Goal: Information Seeking & Learning: Find specific fact

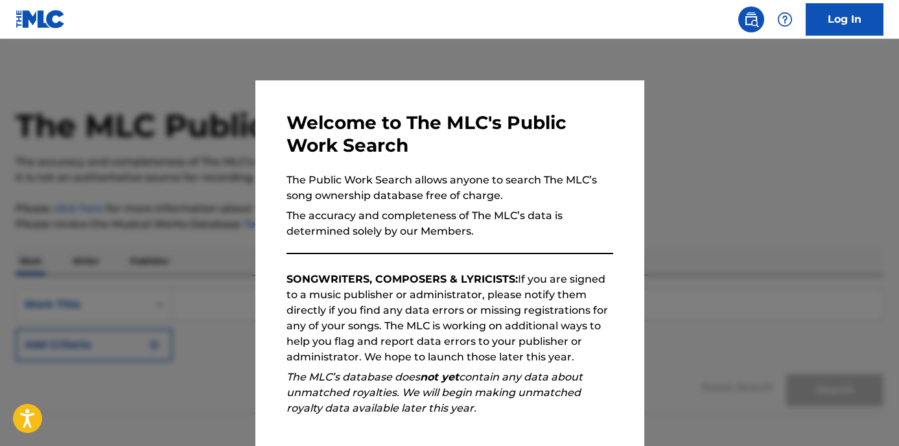
scroll to position [147, 0]
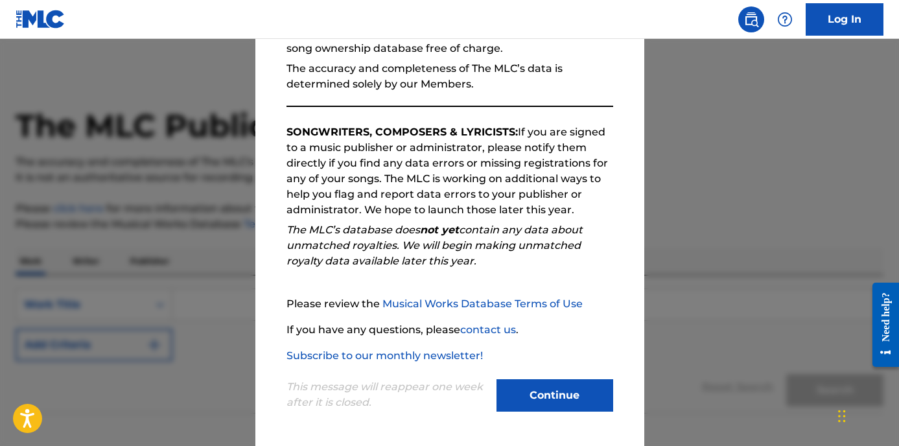
click at [546, 397] on button "Continue" at bounding box center [555, 395] width 117 height 32
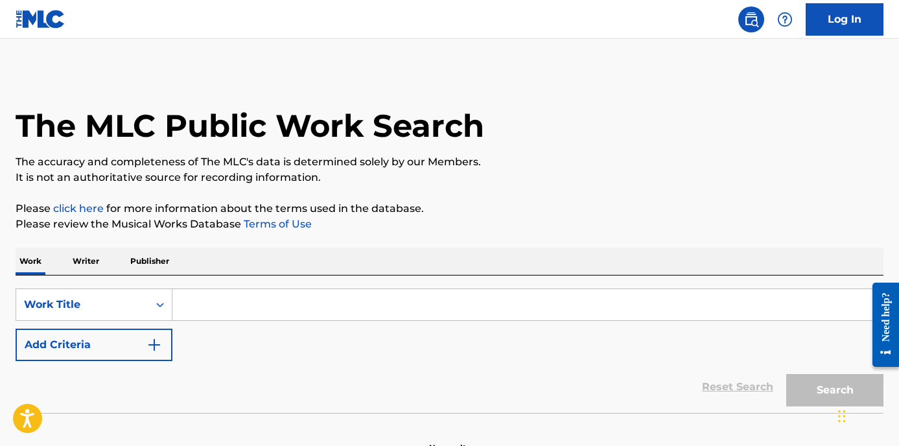
click at [338, 298] on input "Search Form" at bounding box center [527, 304] width 711 height 31
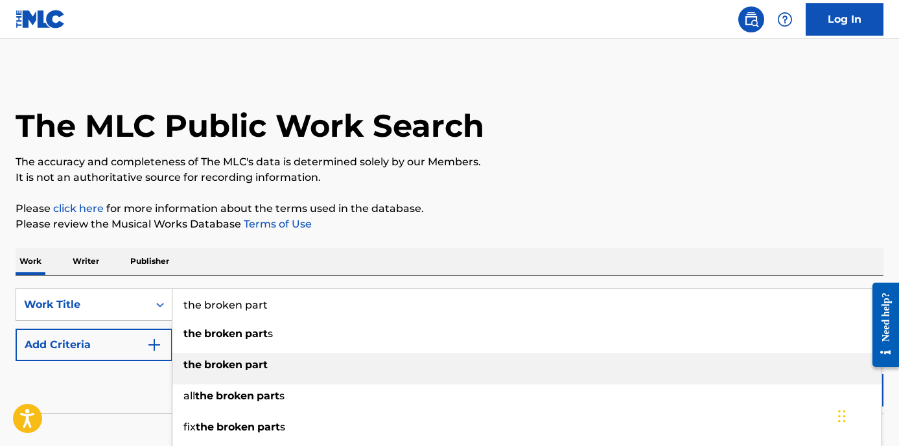
type input "the broken part"
click at [208, 361] on strong "broken" at bounding box center [223, 365] width 38 height 12
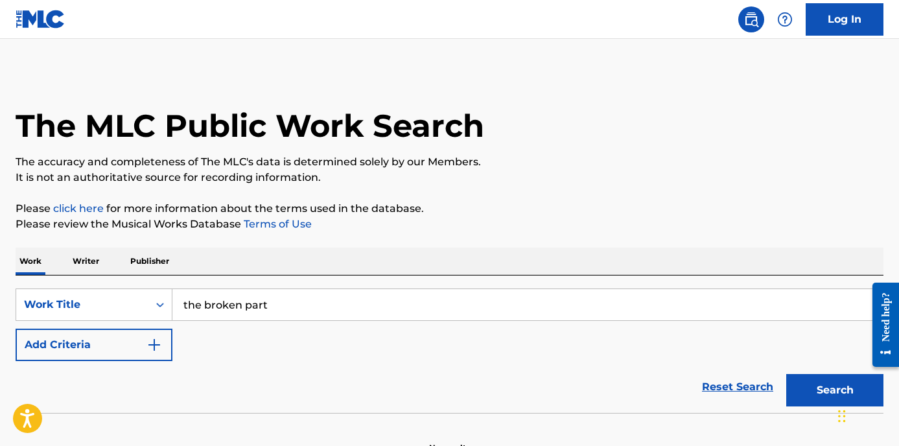
scroll to position [77, 0]
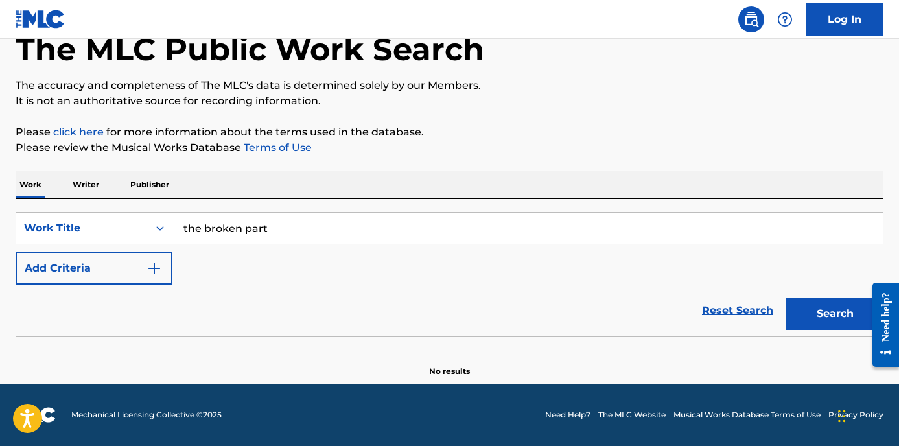
click at [154, 268] on img "Search Form" at bounding box center [155, 269] width 16 height 16
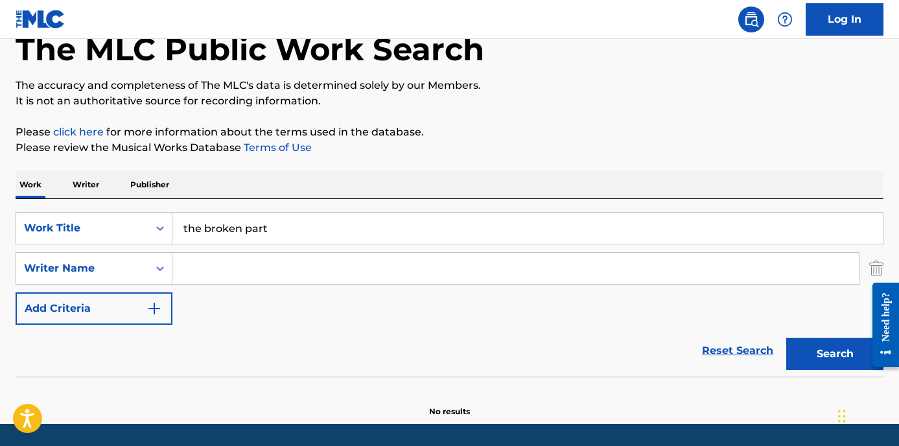
click at [224, 274] on input "Search Form" at bounding box center [515, 268] width 687 height 31
type input "box"
click at [786, 338] on button "Search" at bounding box center [834, 354] width 97 height 32
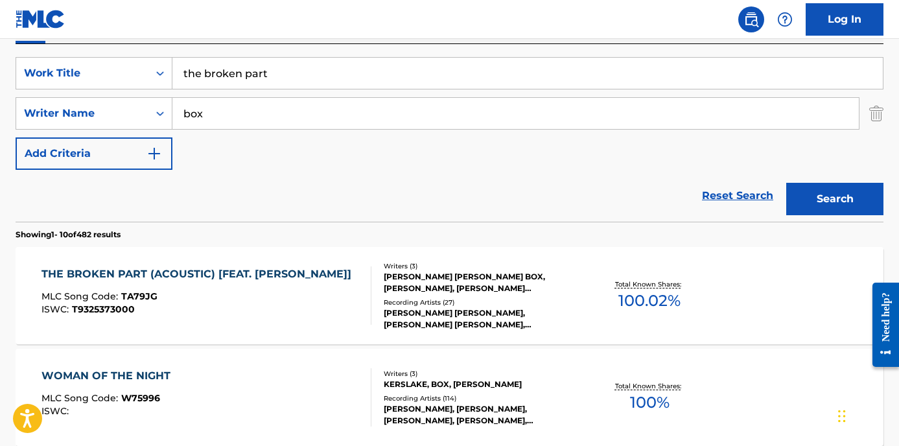
scroll to position [231, 0]
click at [242, 271] on div "THE BROKEN PART (ACOUSTIC) [FEAT. [PERSON_NAME]]" at bounding box center [199, 275] width 316 height 16
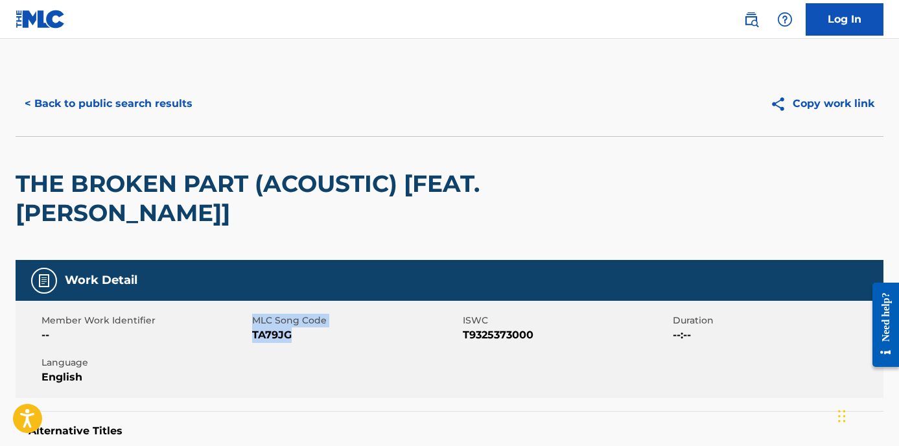
drag, startPoint x: 295, startPoint y: 336, endPoint x: 242, endPoint y: 335, distance: 52.5
click at [242, 335] on div "Member Work Identifier -- MLC Song Code TA79JG ISWC T9325373000 Duration --:-- …" at bounding box center [450, 349] width 868 height 97
click at [273, 335] on span "TA79JG" at bounding box center [355, 335] width 207 height 16
click at [163, 105] on button "< Back to public search results" at bounding box center [109, 104] width 186 height 32
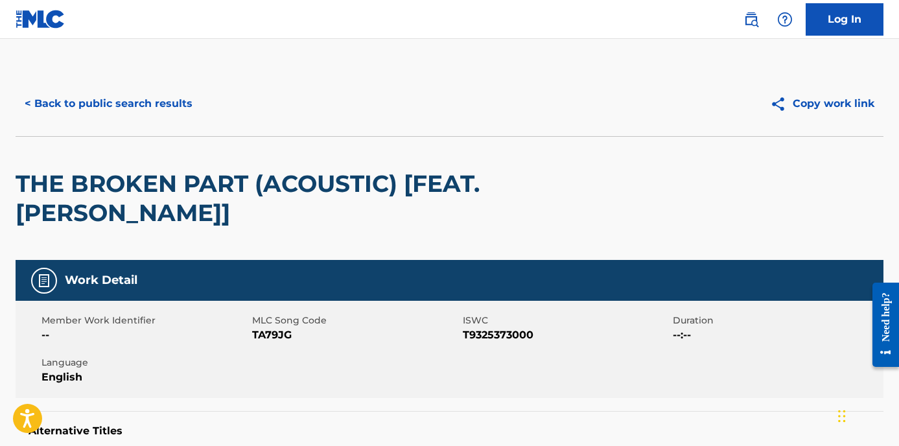
scroll to position [231, 0]
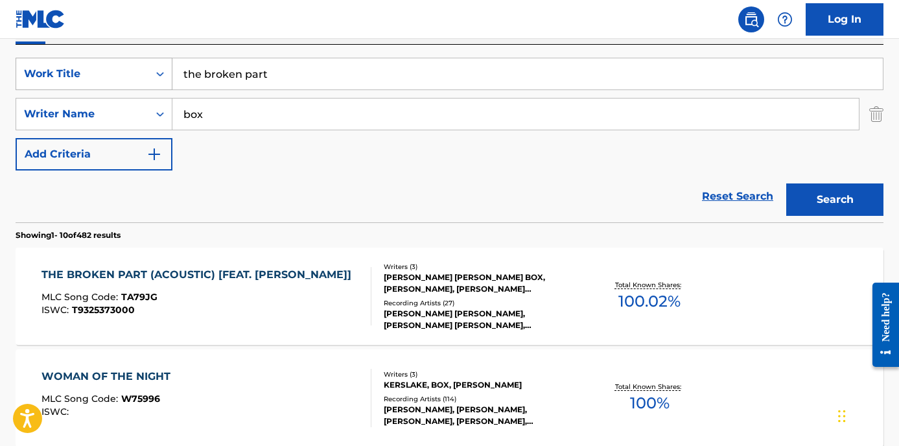
drag, startPoint x: 288, startPoint y: 74, endPoint x: 122, endPoint y: 66, distance: 166.2
click at [122, 66] on div "SearchWithCriteria0c633fff-fcd6-4779-8e94-01f00c2da4bf Work Title the broken pa…" at bounding box center [450, 74] width 868 height 32
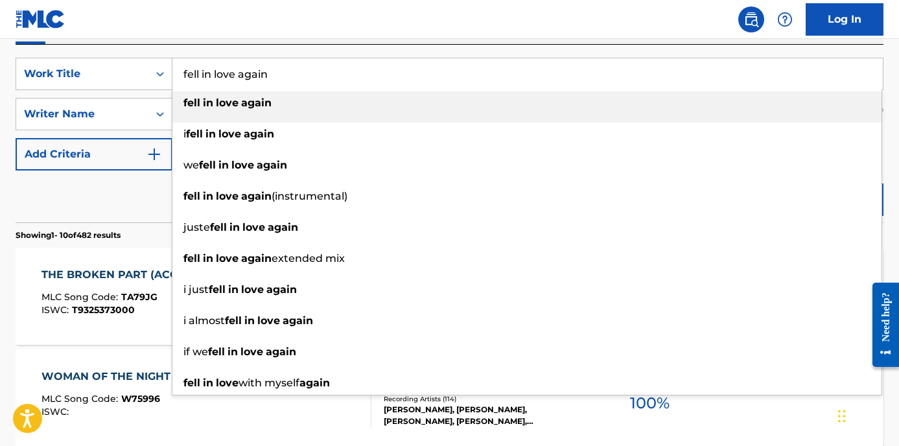
type input "fell in love again"
click at [222, 101] on strong "love" at bounding box center [227, 103] width 23 height 12
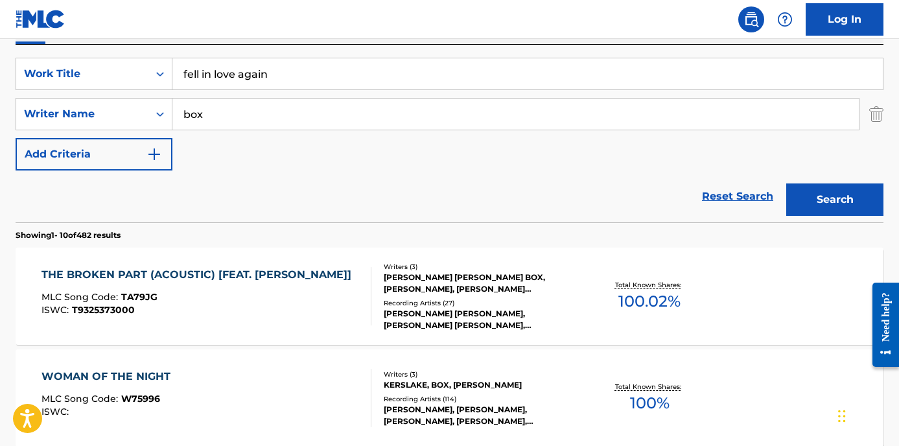
click at [805, 192] on button "Search" at bounding box center [834, 199] width 97 height 32
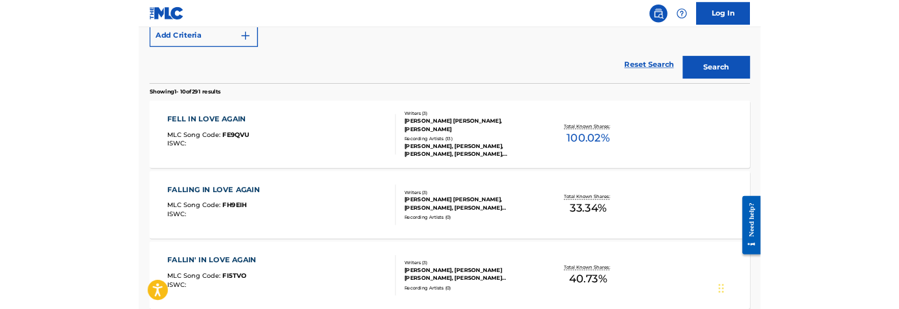
scroll to position [343, 0]
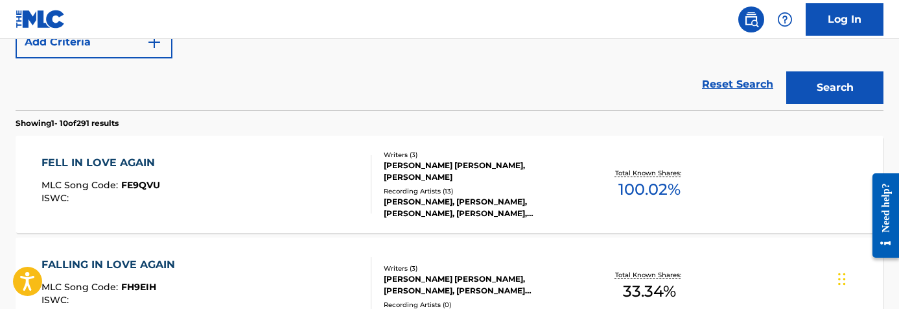
drag, startPoint x: 766, startPoint y: 442, endPoint x: 689, endPoint y: 0, distance: 448.8
